Goal: Task Accomplishment & Management: Complete application form

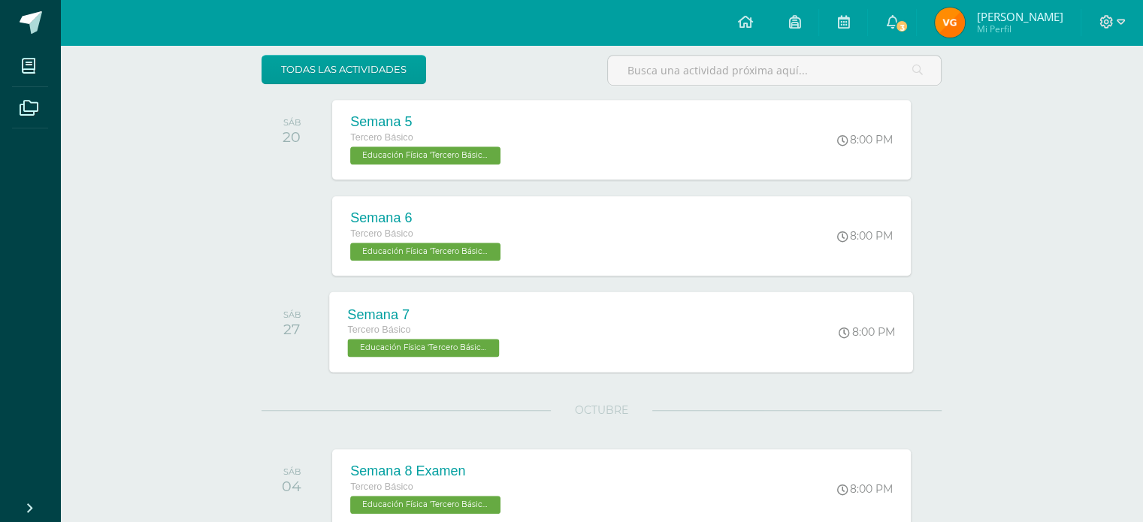
scroll to position [1077, 0]
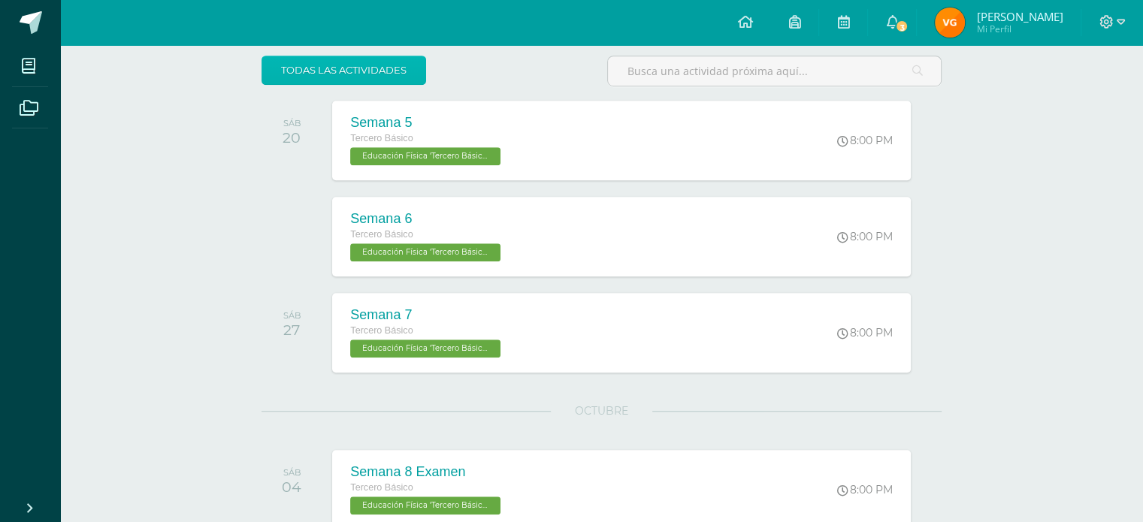
click at [296, 64] on link "todas las Actividades" at bounding box center [343, 70] width 165 height 29
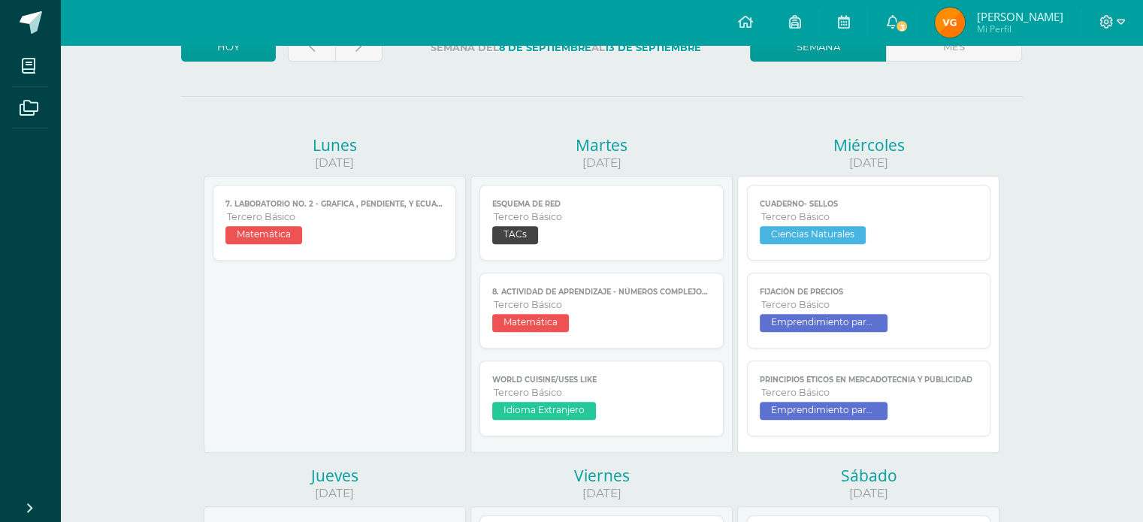
scroll to position [587, 0]
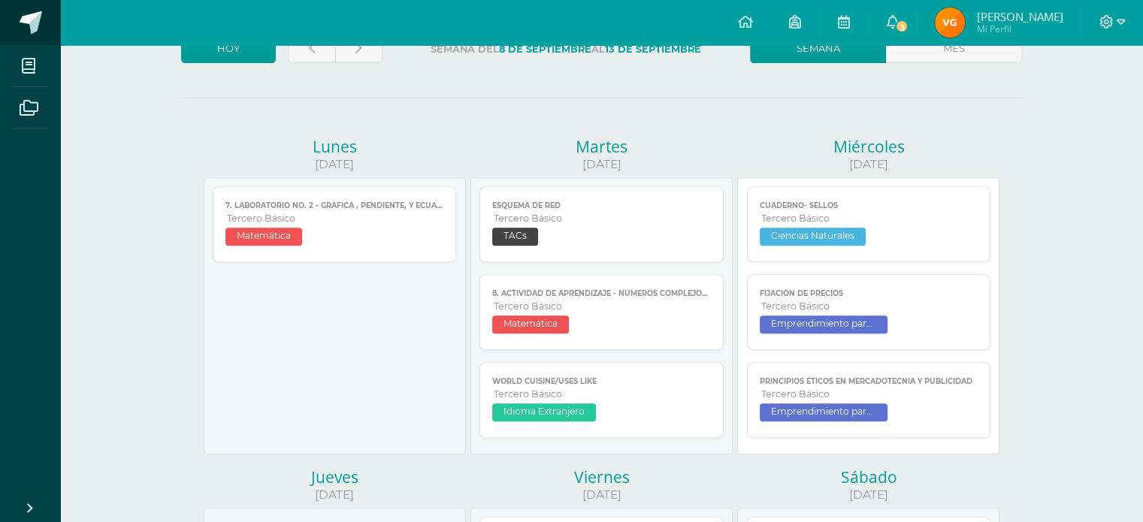
click at [27, 19] on span at bounding box center [31, 22] width 23 height 23
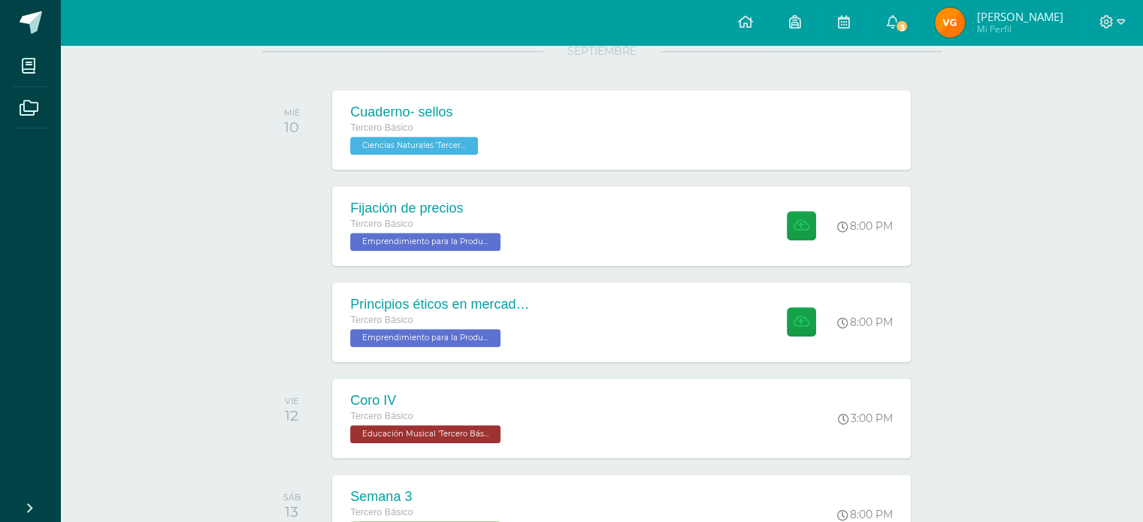
scroll to position [1159, 0]
click at [878, 237] on div "8:00 PM" at bounding box center [874, 226] width 77 height 80
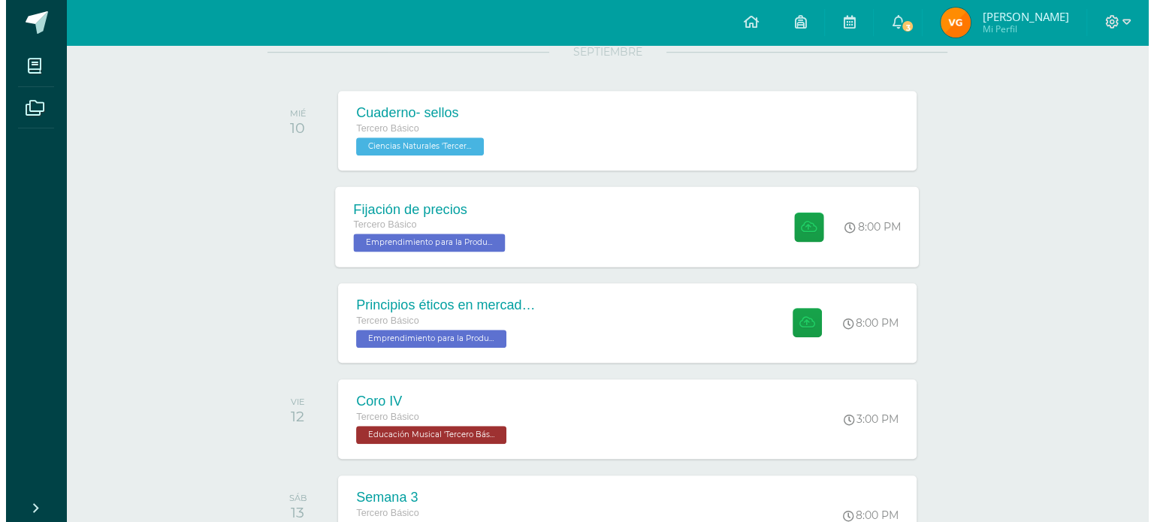
scroll to position [0, 0]
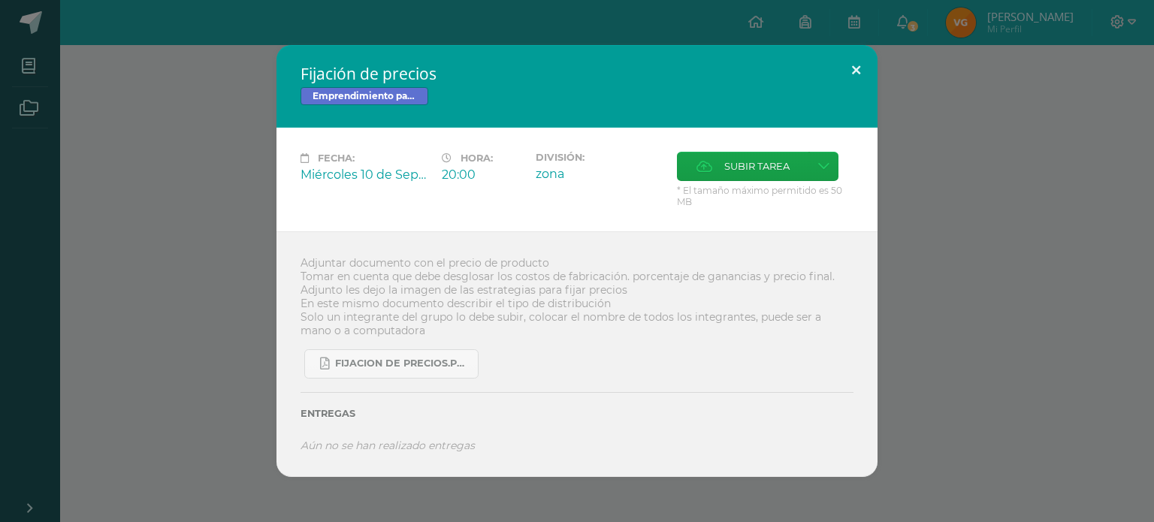
click at [866, 84] on button at bounding box center [856, 70] width 43 height 51
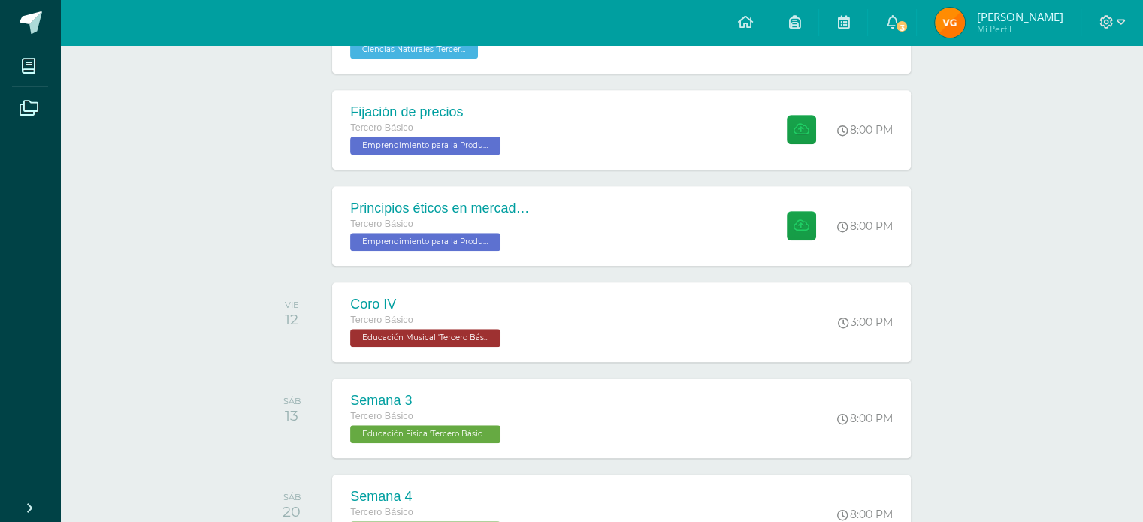
scroll to position [1250, 0]
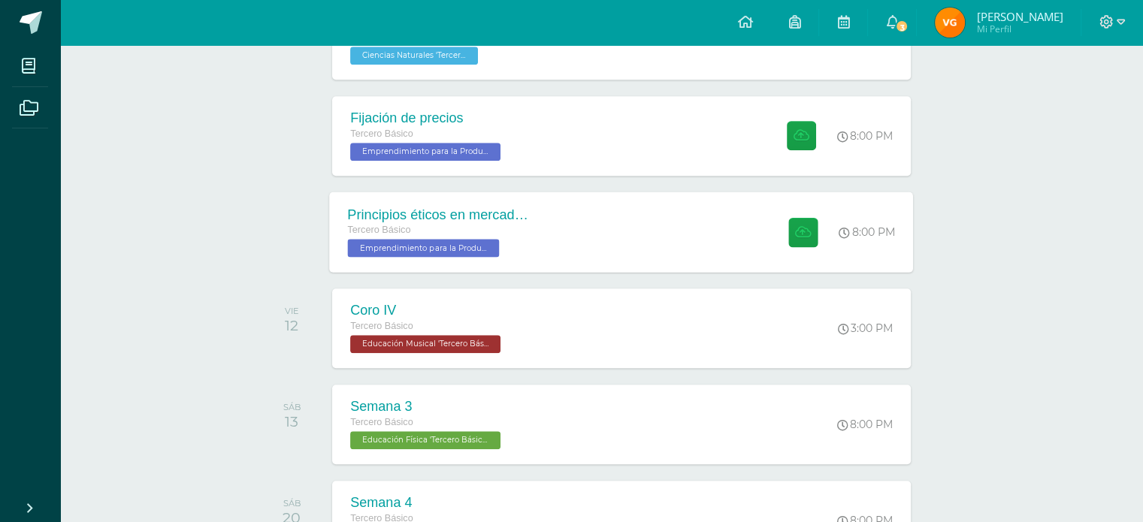
click at [698, 237] on div "Principios éticos en mercadotecnia y publicidad Tercero Básico Emprendimiento p…" at bounding box center [622, 232] width 584 height 80
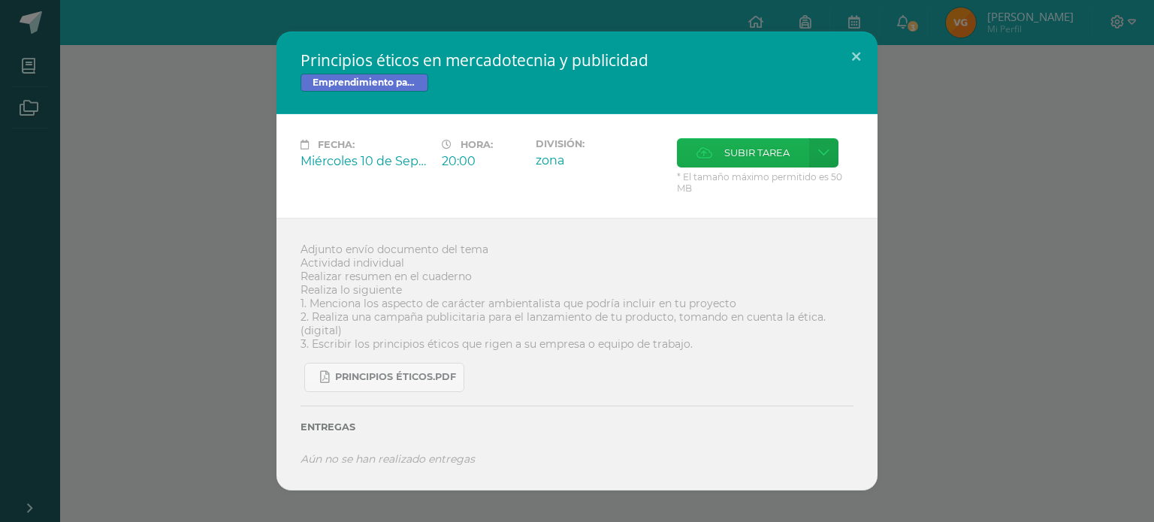
click at [718, 152] on label "Subir tarea" at bounding box center [743, 152] width 132 height 29
click at [0, 0] on input "Subir tarea" at bounding box center [0, 0] width 0 height 0
click at [724, 164] on span "Subir tarea" at bounding box center [756, 153] width 65 height 28
click at [0, 0] on input "Subir tarea" at bounding box center [0, 0] width 0 height 0
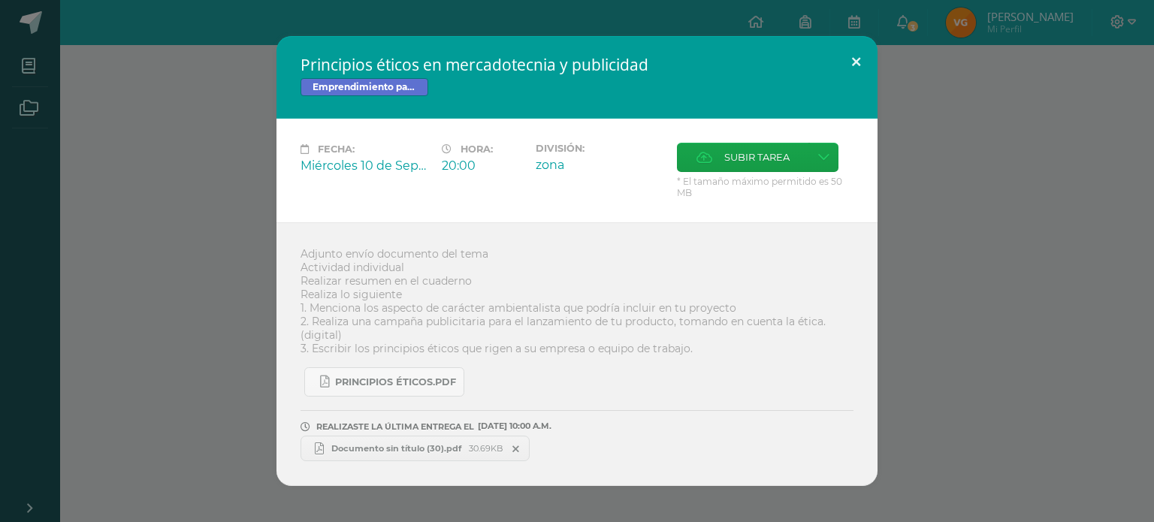
click at [868, 45] on button at bounding box center [856, 61] width 43 height 51
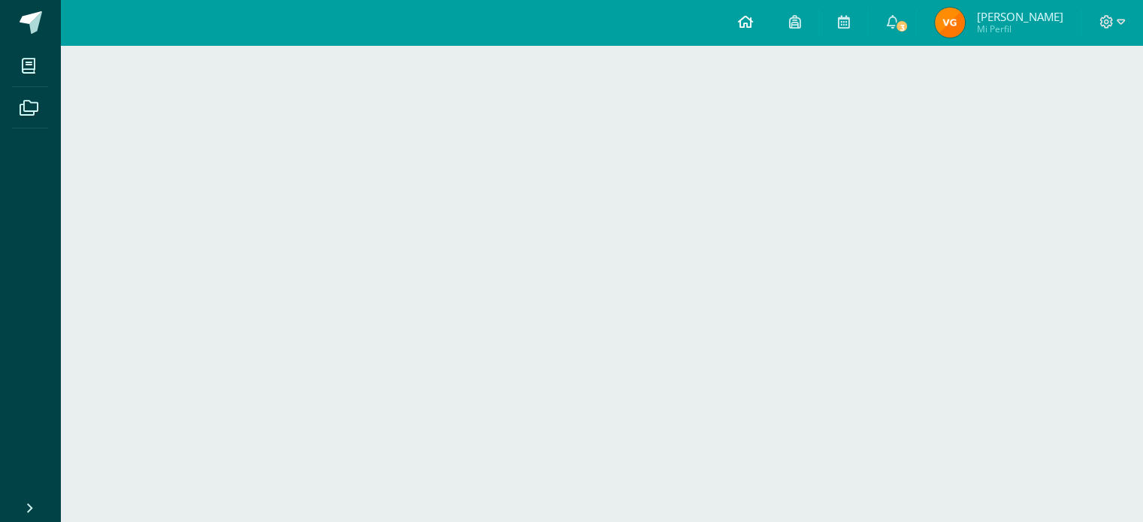
click at [750, 30] on link at bounding box center [744, 22] width 51 height 45
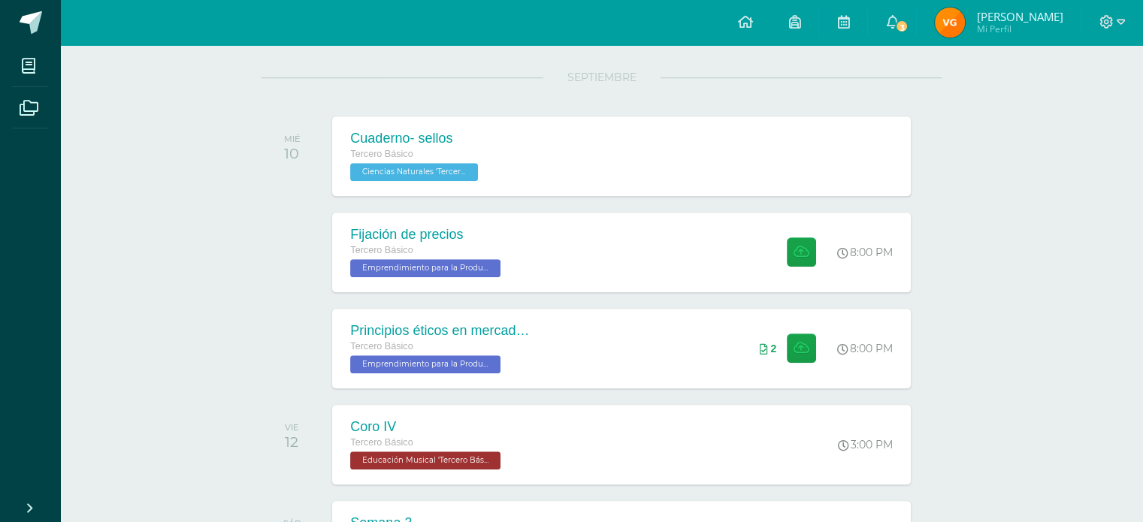
scroll to position [1142, 0]
